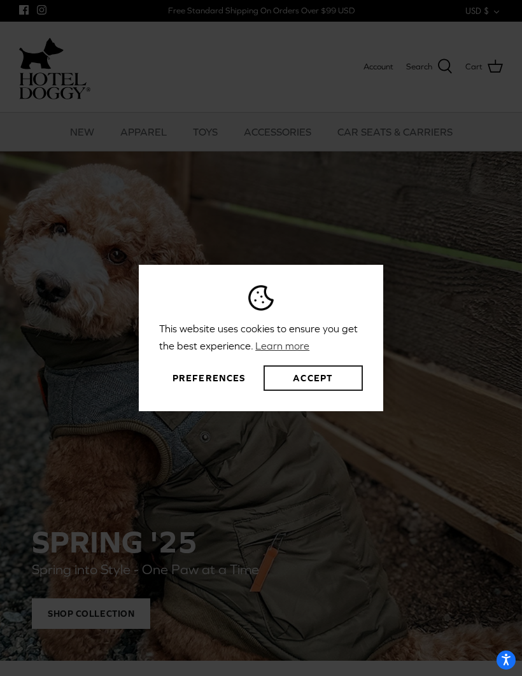
click at [303, 391] on button "Accept" at bounding box center [312, 377] width 99 height 25
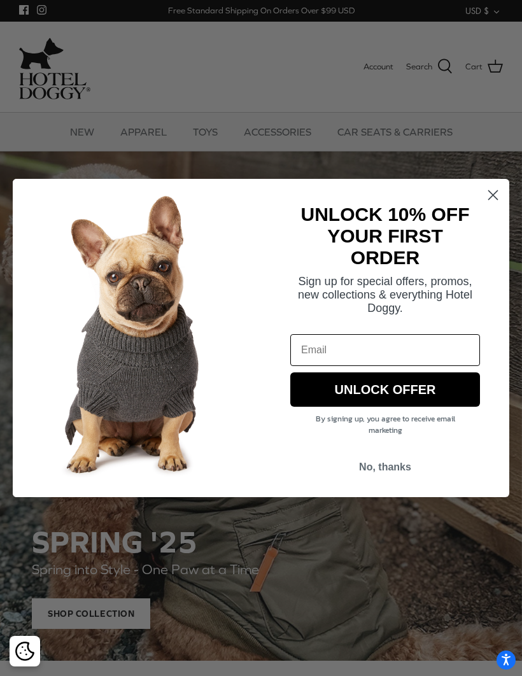
click at [499, 199] on circle "Close dialog" at bounding box center [492, 195] width 21 height 21
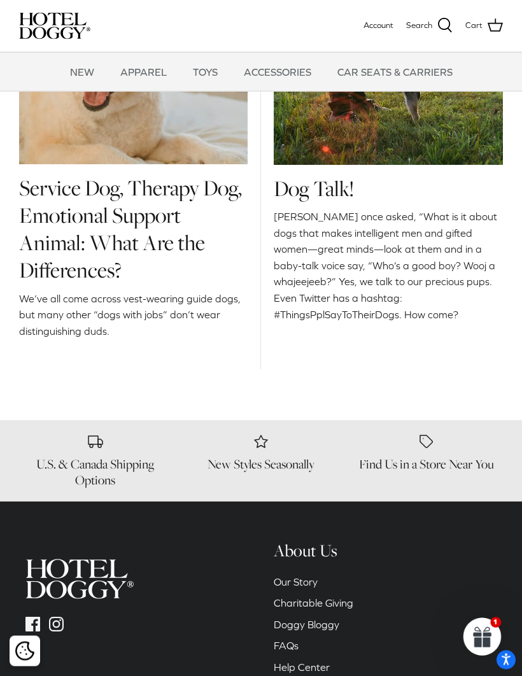
scroll to position [1180, 0]
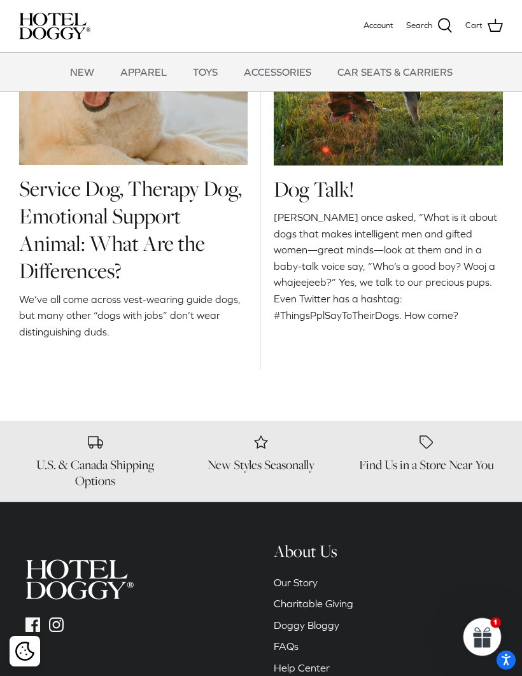
click at [122, 235] on link "Service Dog, Therapy Dog, Emotional Support Animal: What Are the Differences?" at bounding box center [130, 230] width 223 height 113
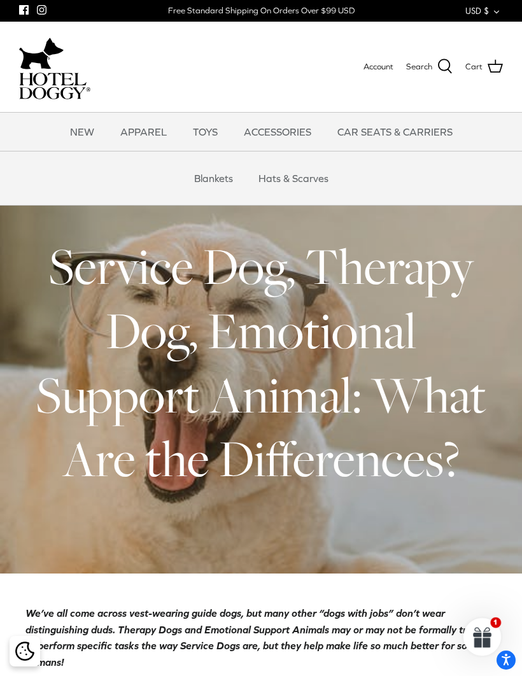
click at [214, 128] on link "TOYS" at bounding box center [205, 132] width 48 height 38
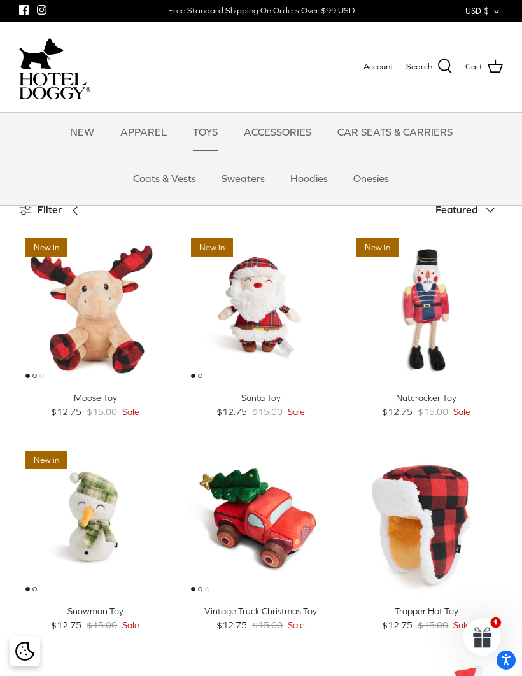
click at [85, 129] on link "NEW" at bounding box center [82, 132] width 47 height 38
